Goal: Information Seeking & Learning: Learn about a topic

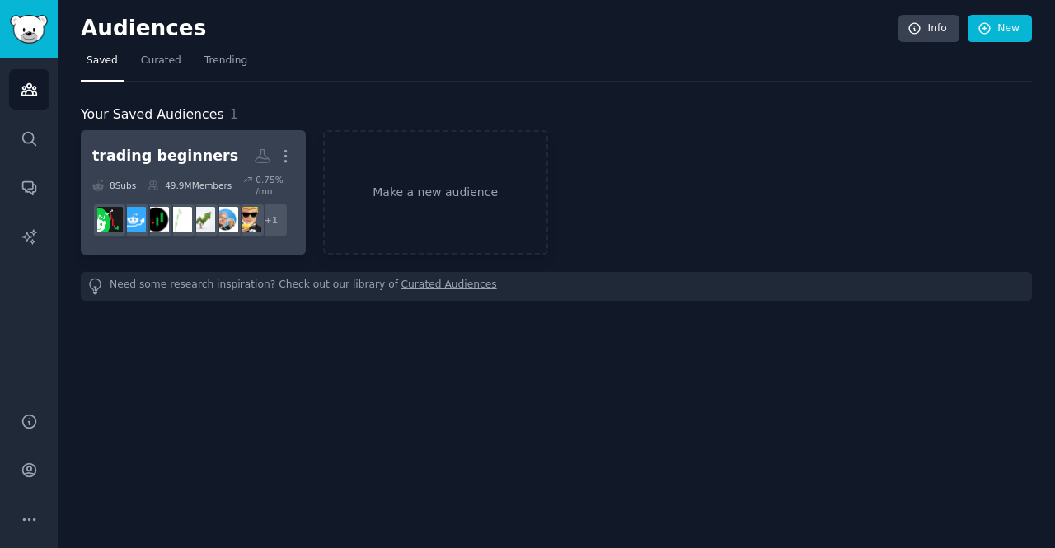
click at [211, 169] on h2 "trading beginners More" at bounding box center [193, 156] width 202 height 29
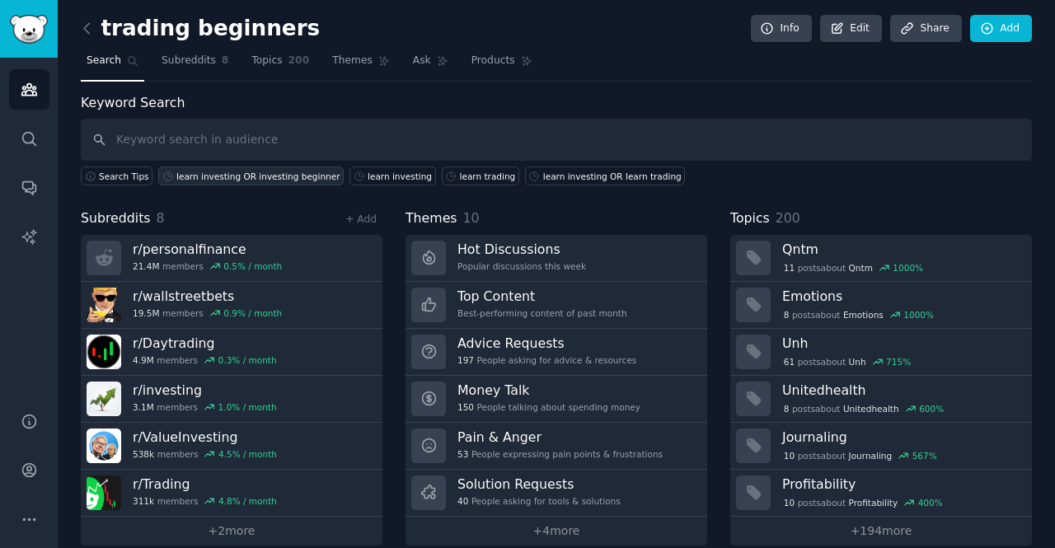
click at [303, 174] on div "learn investing OR investing beginner" at bounding box center [257, 177] width 163 height 12
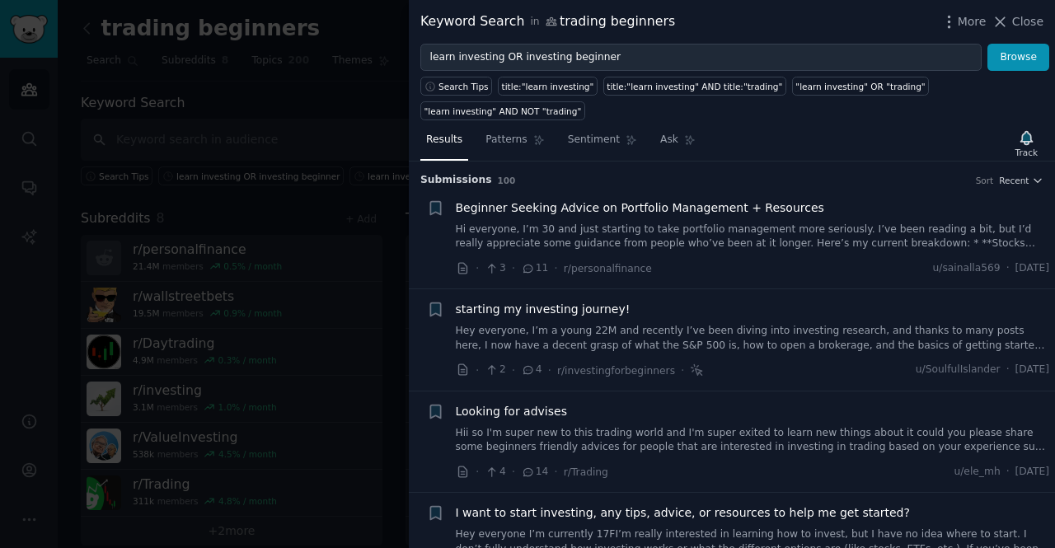
click at [699, 223] on link "Hi everyone, I’m 30 and just starting to take portfolio management more serious…" at bounding box center [753, 237] width 594 height 29
